Goal: Information Seeking & Learning: Learn about a topic

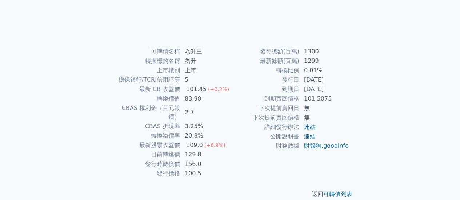
scroll to position [136, 0]
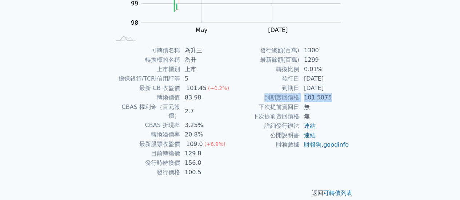
drag, startPoint x: 275, startPoint y: 98, endPoint x: 332, endPoint y: 99, distance: 56.8
click at [332, 99] on tr "到期賣回價格 101.5075" at bounding box center [289, 97] width 119 height 9
drag, startPoint x: 187, startPoint y: 98, endPoint x: 219, endPoint y: 97, distance: 32.0
click at [219, 97] on td "83.98" at bounding box center [205, 97] width 50 height 9
click at [214, 104] on td "2.7" at bounding box center [205, 112] width 50 height 18
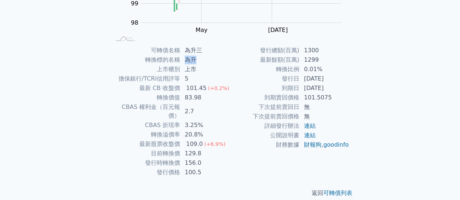
drag, startPoint x: 186, startPoint y: 60, endPoint x: 196, endPoint y: 57, distance: 10.5
click at [196, 57] on td "為升" at bounding box center [205, 59] width 50 height 9
drag, startPoint x: 184, startPoint y: 97, endPoint x: 211, endPoint y: 98, distance: 26.9
click at [211, 98] on td "83.98" at bounding box center [205, 97] width 50 height 9
click at [208, 107] on td "2.7" at bounding box center [205, 112] width 50 height 18
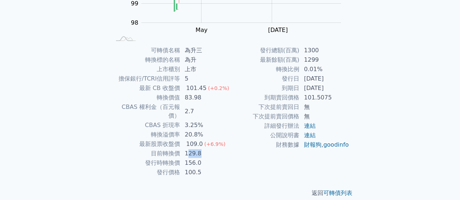
drag, startPoint x: 186, startPoint y: 144, endPoint x: 212, endPoint y: 142, distance: 26.3
click at [212, 149] on td "129.8" at bounding box center [205, 153] width 50 height 9
click at [209, 159] on td "156.0" at bounding box center [205, 163] width 50 height 9
drag, startPoint x: 184, startPoint y: 144, endPoint x: 209, endPoint y: 143, distance: 25.5
click at [209, 149] on td "129.8" at bounding box center [205, 153] width 50 height 9
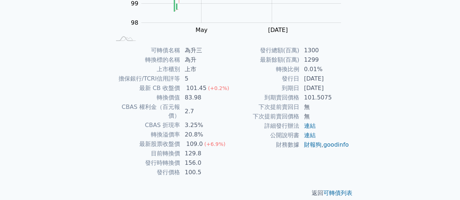
click at [214, 159] on td "156.0" at bounding box center [205, 163] width 50 height 9
drag, startPoint x: 187, startPoint y: 134, endPoint x: 200, endPoint y: 134, distance: 13.1
click at [200, 140] on div "109.0" at bounding box center [195, 144] width 20 height 9
click at [234, 150] on td "財務數據" at bounding box center [264, 144] width 69 height 9
